Goal: Transaction & Acquisition: Purchase product/service

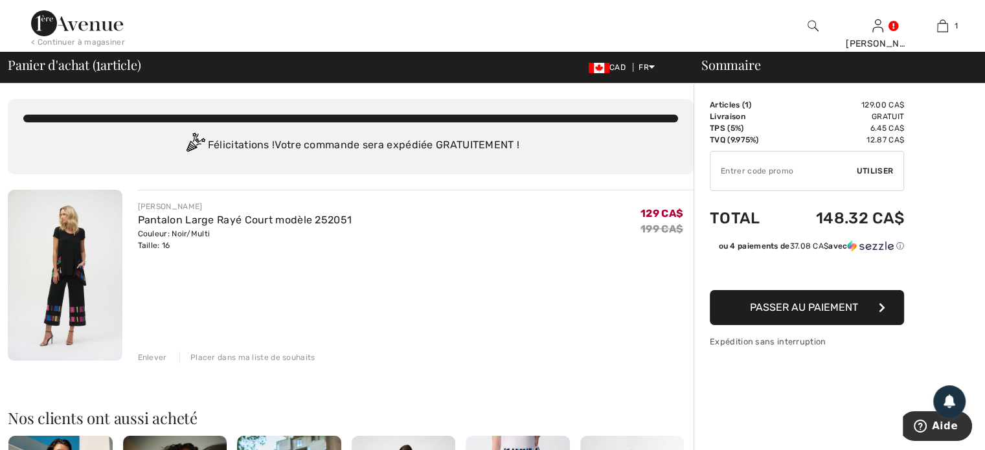
click at [807, 25] on img at bounding box center [812, 26] width 11 height 16
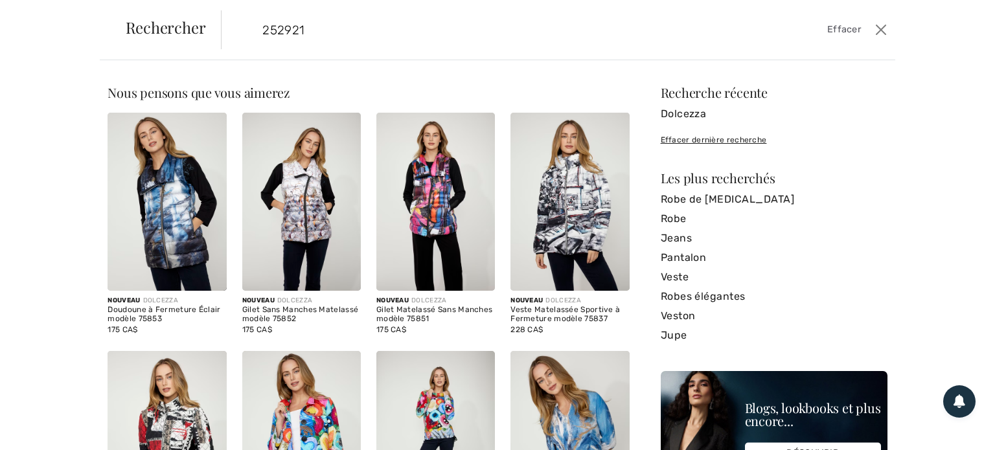
type input "252921"
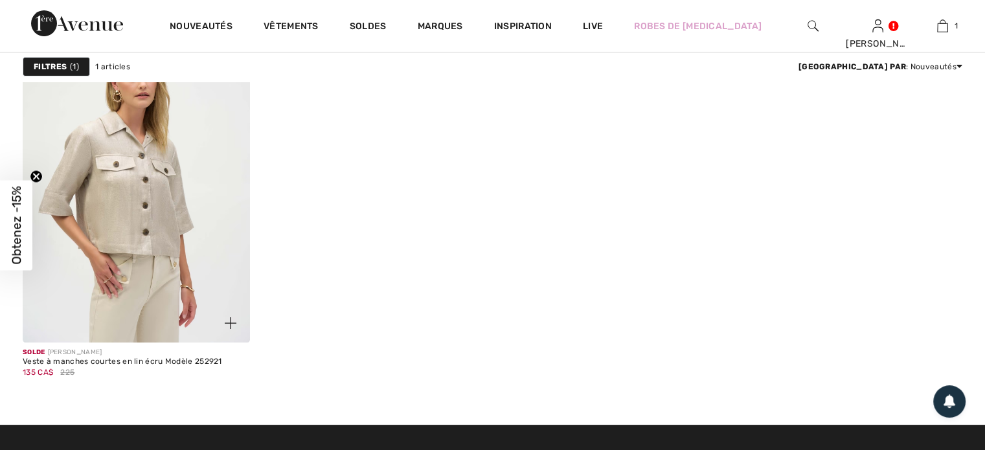
scroll to position [259, 0]
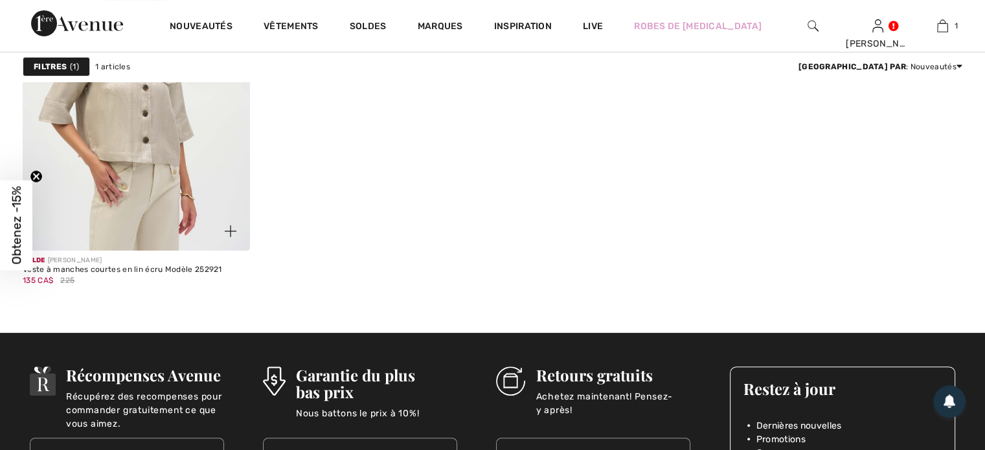
click at [140, 141] on img at bounding box center [136, 80] width 227 height 341
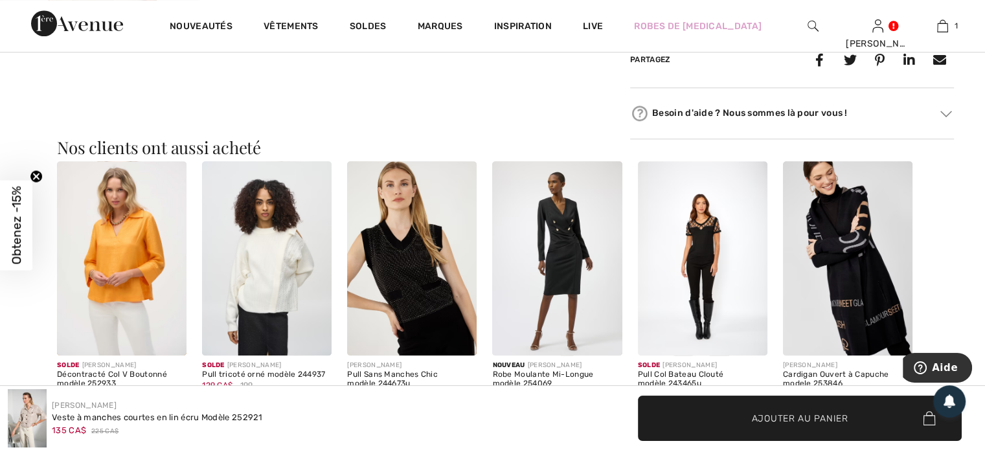
scroll to position [1166, 0]
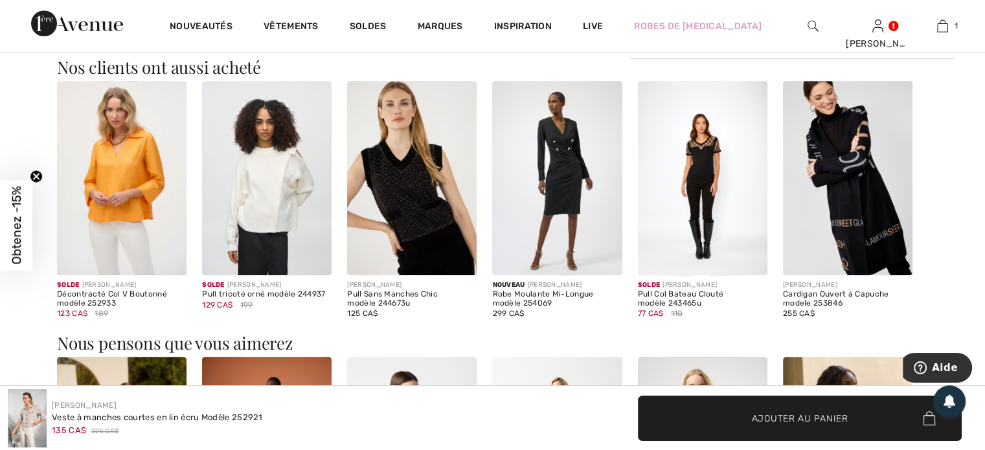
click at [121, 188] on img at bounding box center [122, 178] width 130 height 194
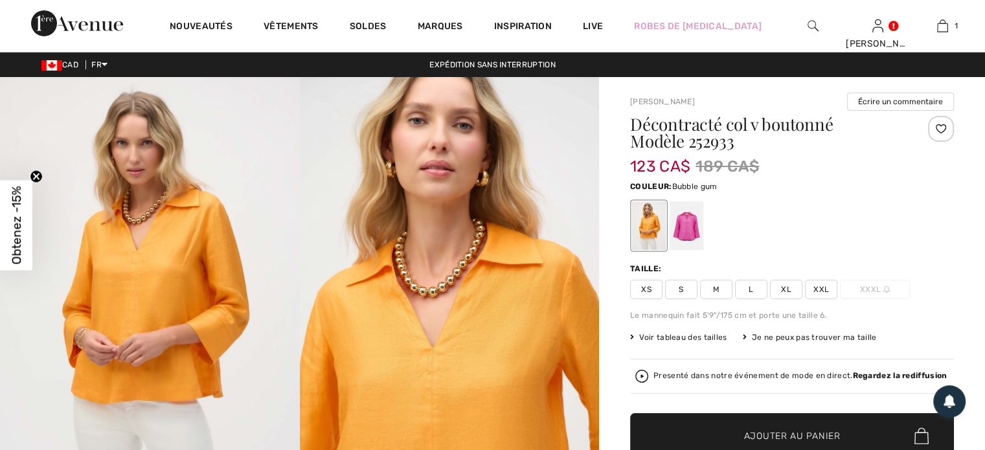
click at [686, 238] on div at bounding box center [687, 225] width 34 height 49
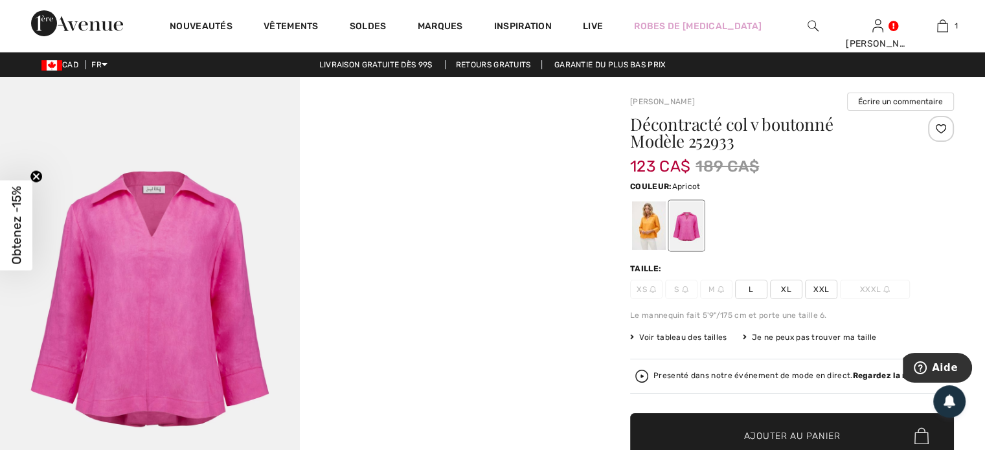
click at [635, 219] on div at bounding box center [649, 225] width 34 height 49
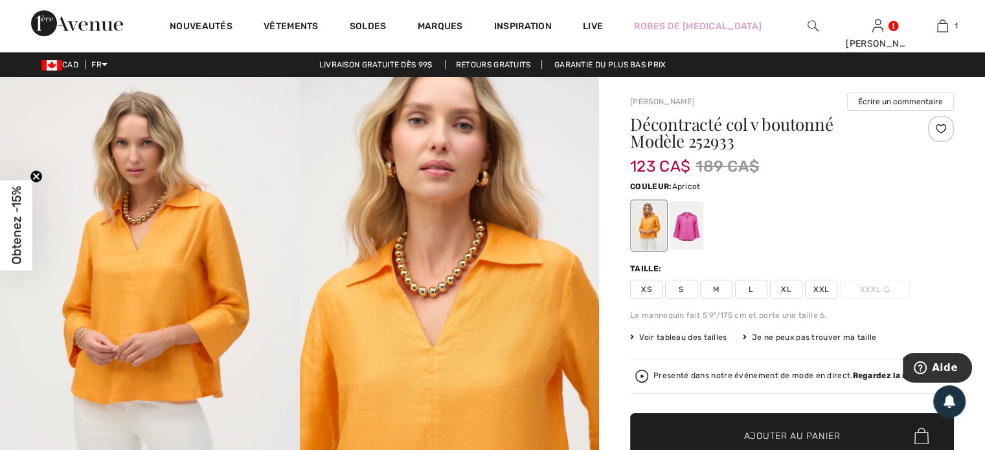
click at [815, 282] on span "XXL" at bounding box center [821, 289] width 32 height 19
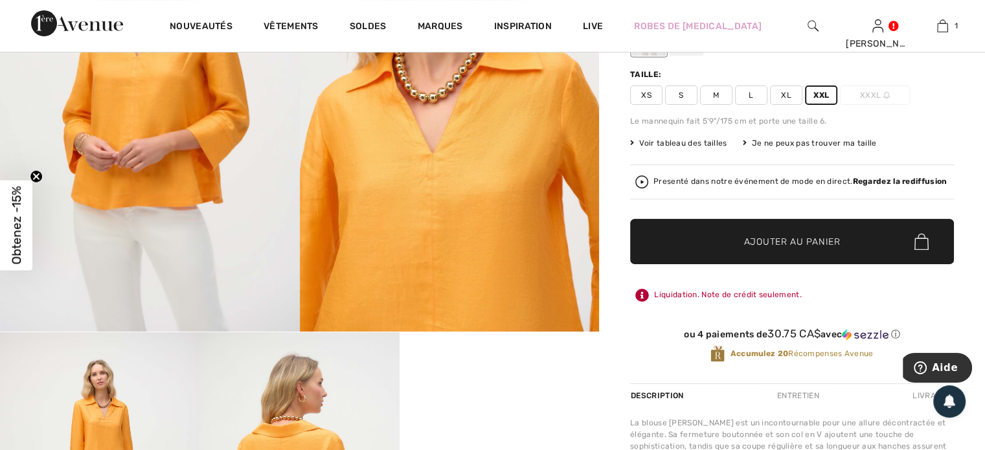
click at [805, 238] on span "Ajouter au panier" at bounding box center [792, 242] width 96 height 14
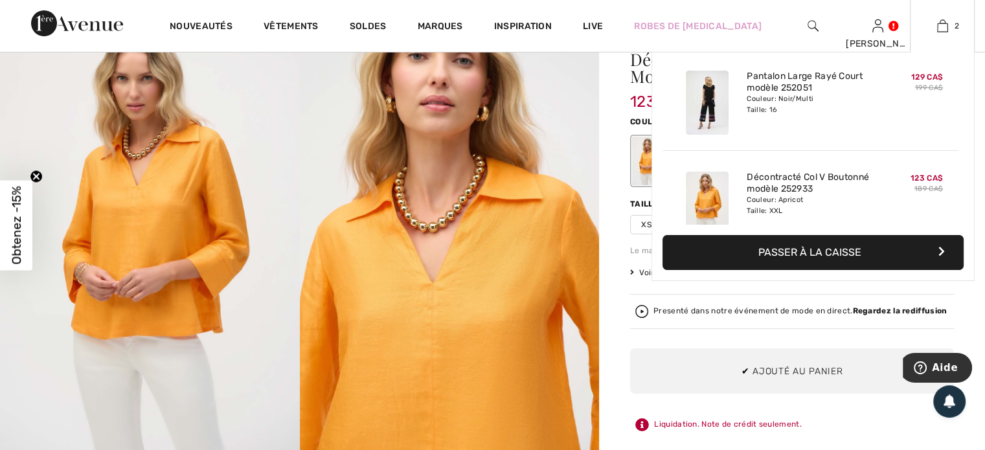
scroll to position [0, 0]
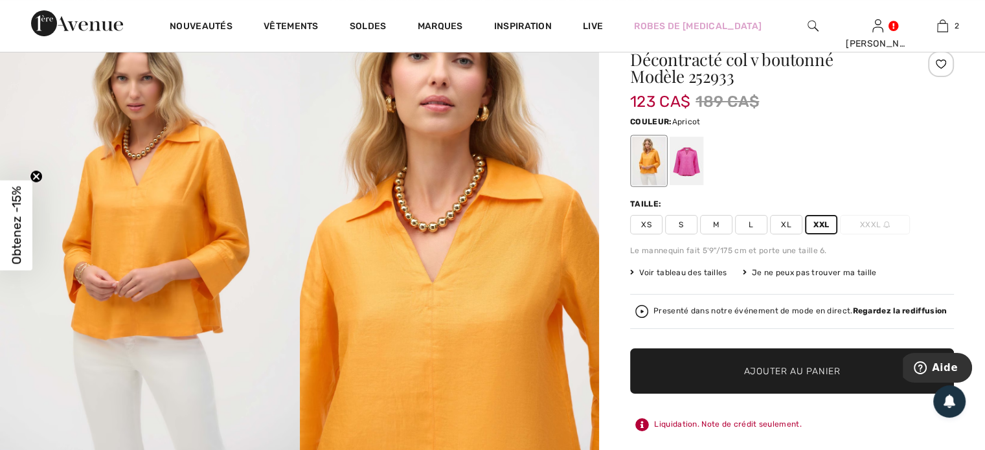
click at [817, 27] on img at bounding box center [812, 26] width 11 height 16
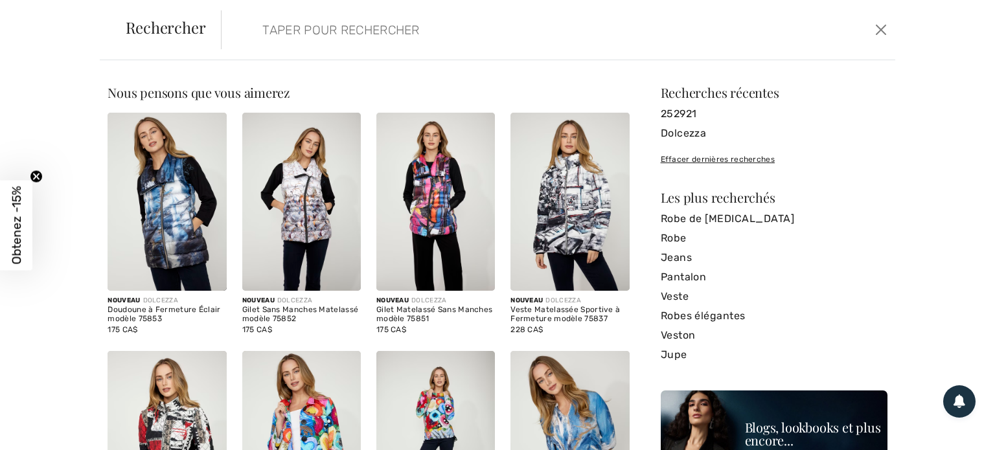
click at [378, 32] on input "search" at bounding box center [485, 29] width 464 height 39
type input "252921"
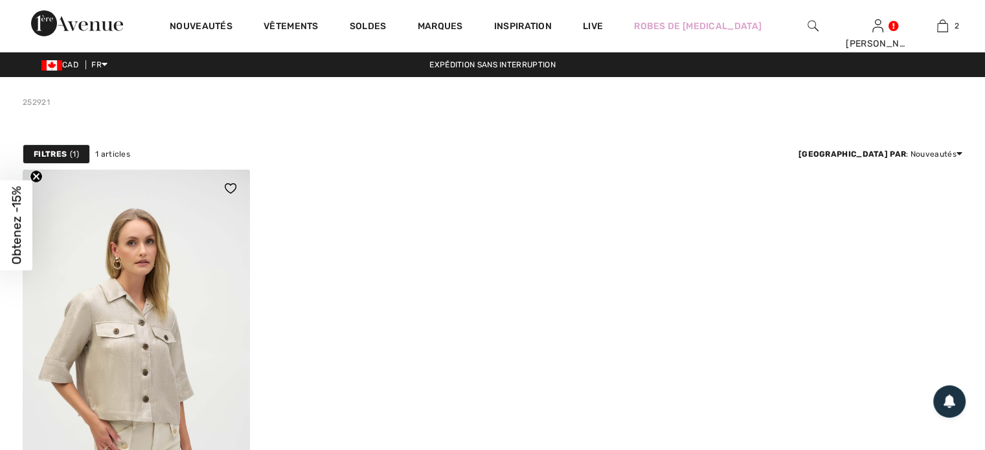
click at [165, 311] on img at bounding box center [136, 339] width 227 height 341
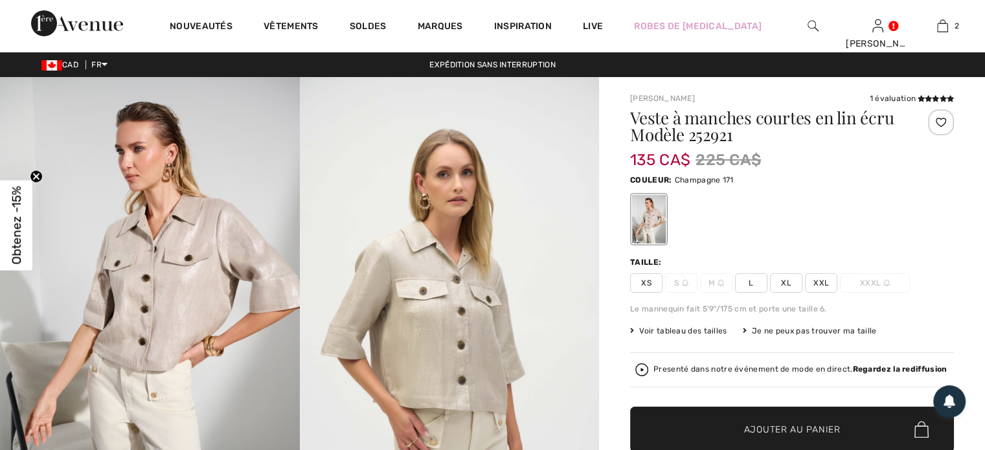
click at [815, 279] on span "XXL" at bounding box center [821, 282] width 32 height 19
click at [776, 424] on span "Ajouter au panier" at bounding box center [792, 430] width 96 height 14
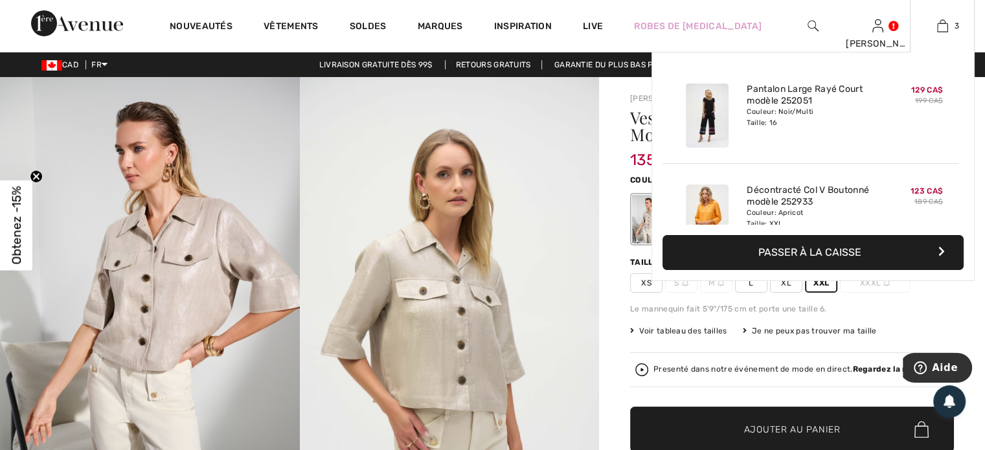
scroll to position [140, 0]
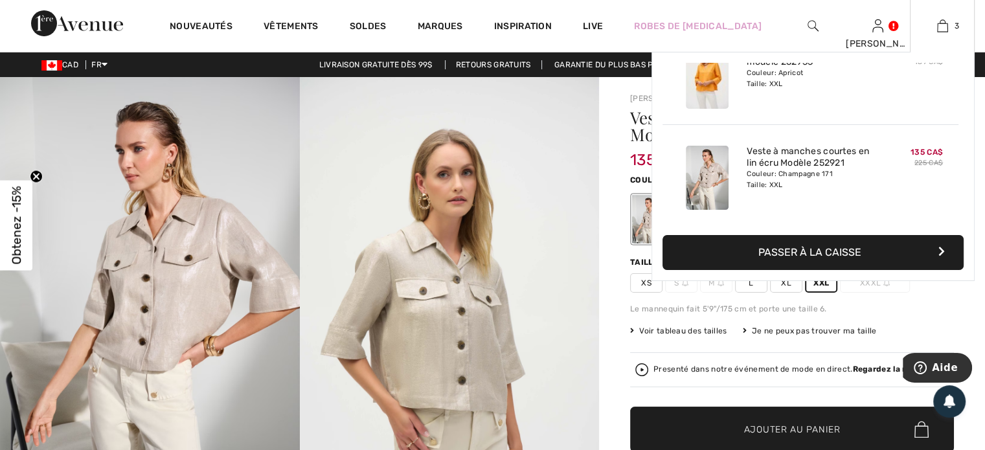
click at [783, 252] on button "Passer à la caisse" at bounding box center [812, 252] width 301 height 35
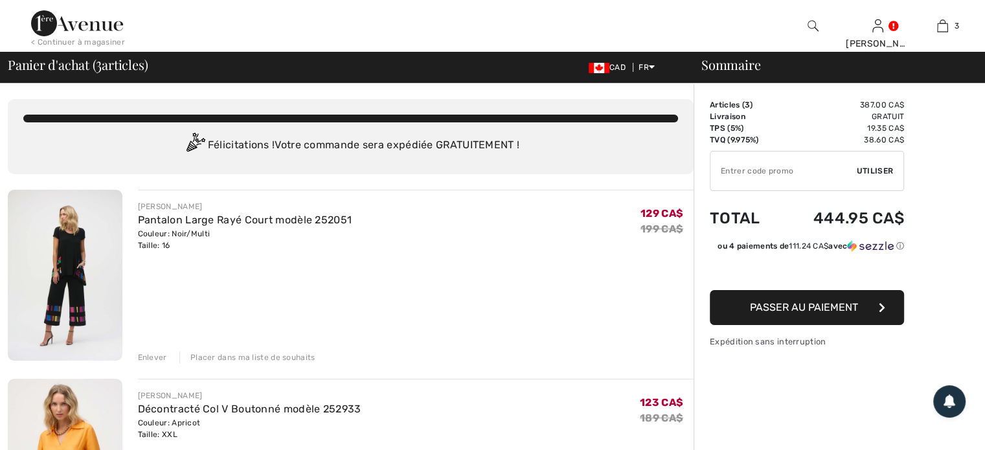
click at [755, 175] on input "TEXT" at bounding box center [783, 171] width 146 height 39
click at [755, 170] on input "TEXT" at bounding box center [783, 171] width 146 height 39
type input "EXTRA15"
click at [889, 172] on span "Utiliser" at bounding box center [875, 171] width 36 height 12
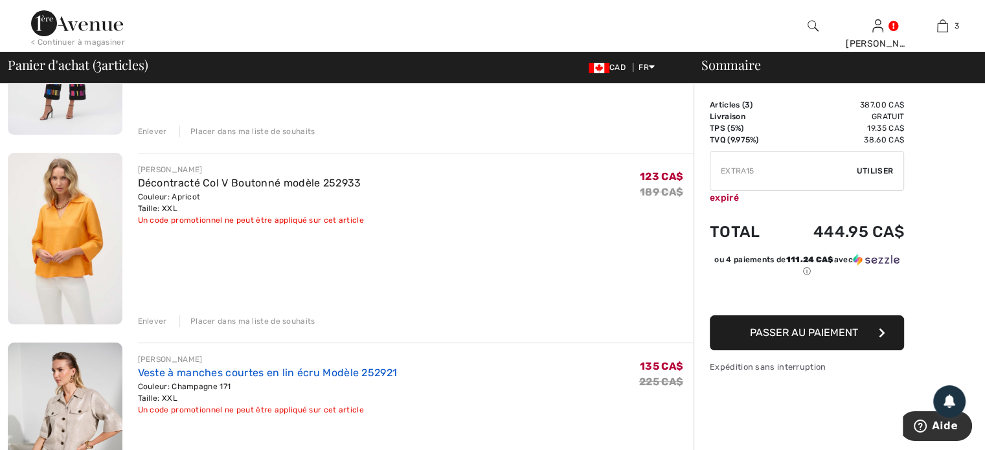
scroll to position [389, 0]
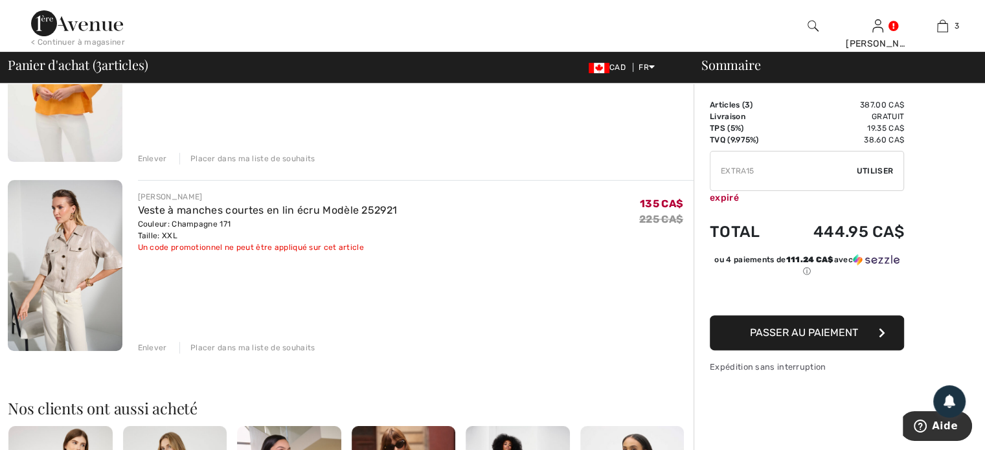
click at [155, 344] on div "Enlever" at bounding box center [152, 348] width 29 height 12
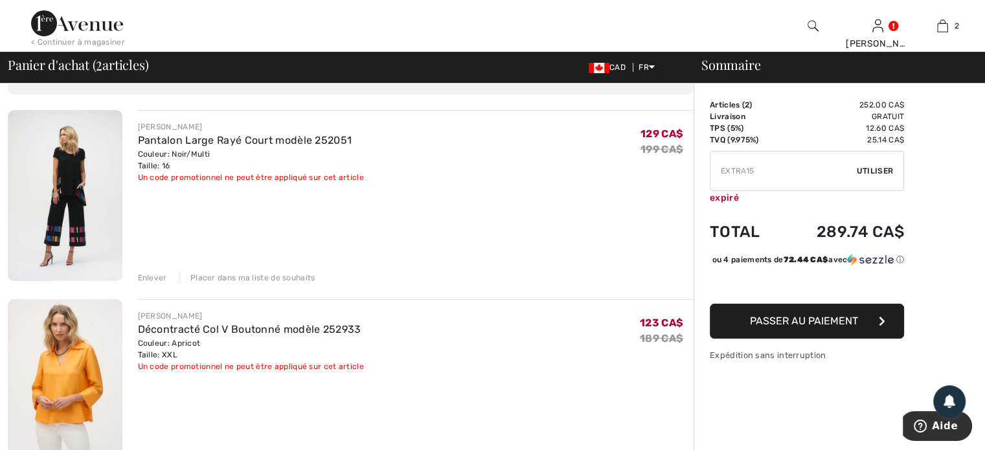
scroll to position [194, 0]
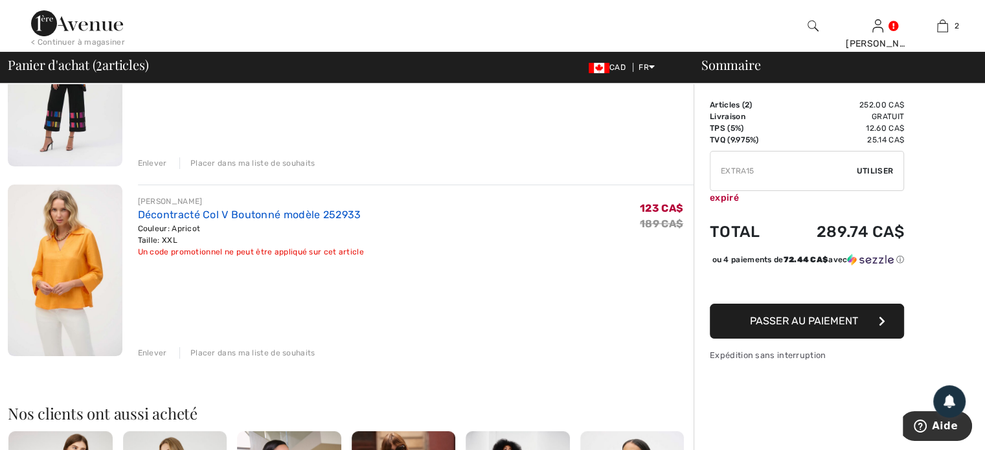
click at [166, 217] on link "Décontracté Col V Boutonné modèle 252933" at bounding box center [249, 215] width 223 height 12
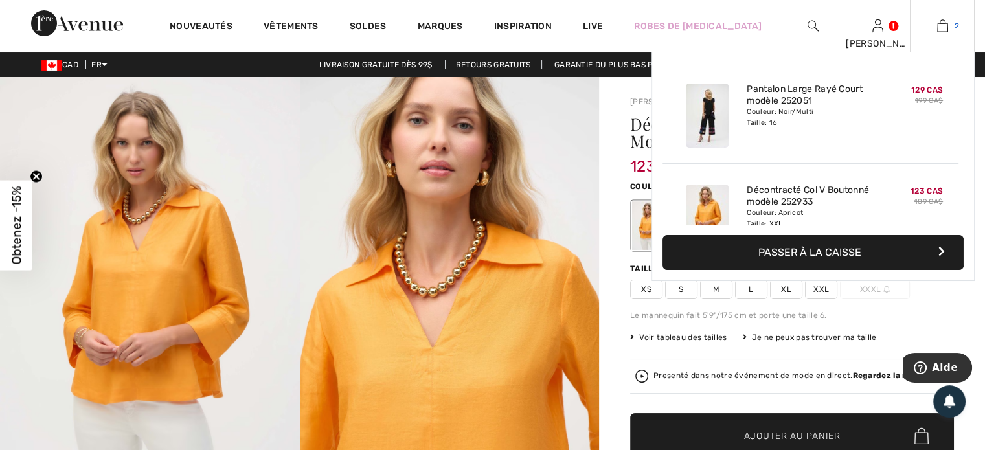
click at [941, 23] on img at bounding box center [942, 26] width 11 height 16
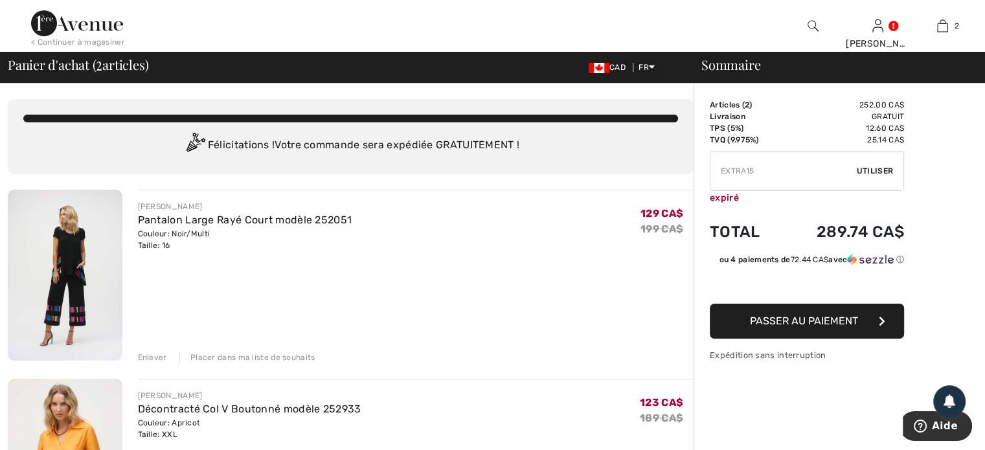
click at [561, 25] on div at bounding box center [400, 26] width 493 height 52
